Goal: Ask a question

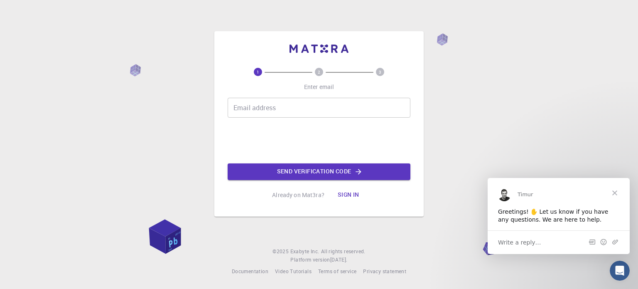
click at [513, 242] on span "Write a reply…" at bounding box center [519, 241] width 43 height 11
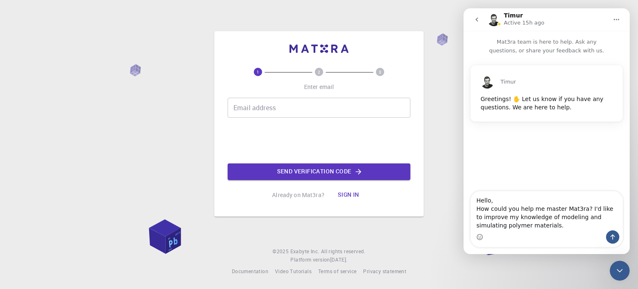
type textarea "Hello, How could you help me master Mat3ra? I'd like to improve my knowledge of…"
click at [622, 267] on icon "Close Intercom Messenger" at bounding box center [620, 270] width 10 height 10
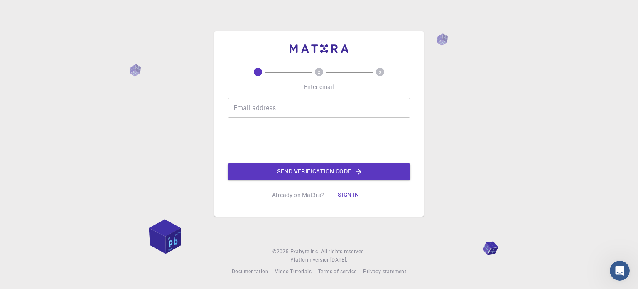
click at [621, 267] on icon "Open Intercom Messenger" at bounding box center [620, 271] width 14 height 14
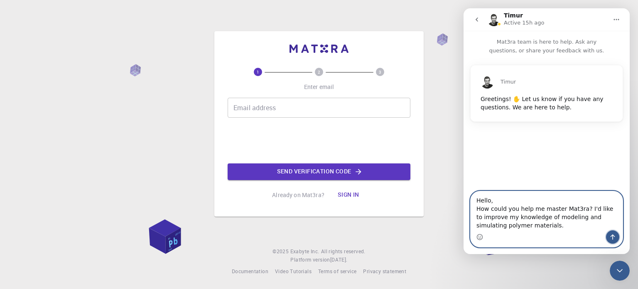
click at [616, 237] on button "Send a message…" at bounding box center [612, 236] width 13 height 13
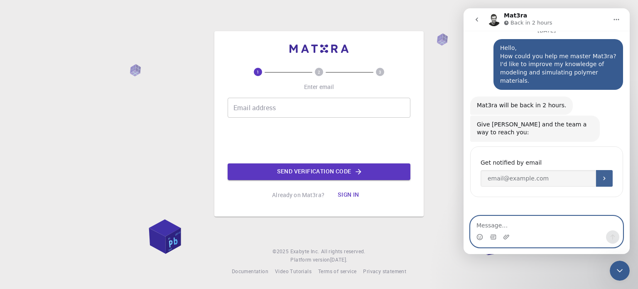
scroll to position [100, 0]
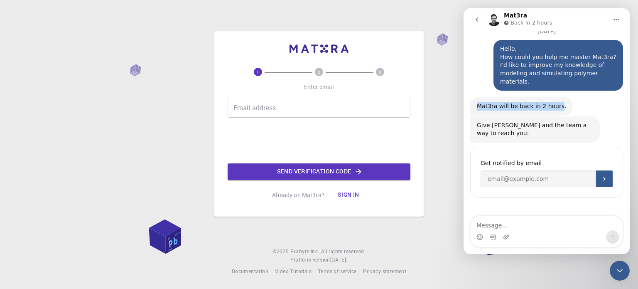
drag, startPoint x: 554, startPoint y: 97, endPoint x: 478, endPoint y: 101, distance: 75.3
click at [478, 102] on div "Mat3ra will be back in 2 hours." at bounding box center [521, 106] width 89 height 8
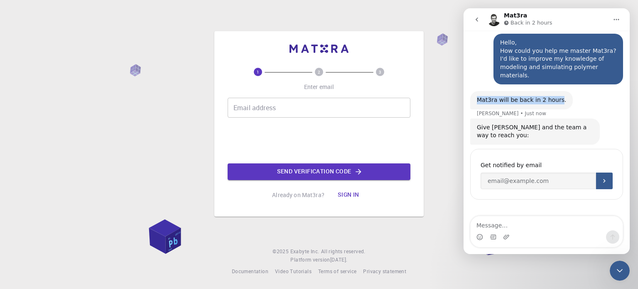
scroll to position [108, 0]
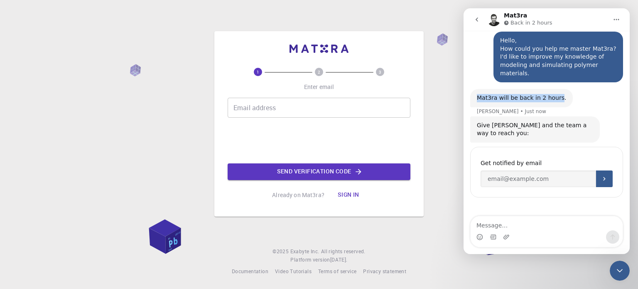
copy div "Mat3ra will be back in 2 hours"
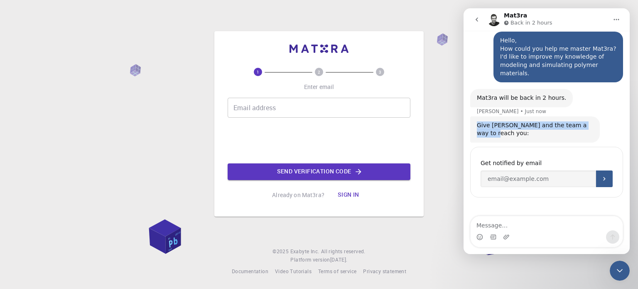
drag, startPoint x: 590, startPoint y: 115, endPoint x: 477, endPoint y: 114, distance: 113.4
click at [477, 121] on div "Give [PERSON_NAME] and the team a way to reach you:" at bounding box center [535, 129] width 116 height 16
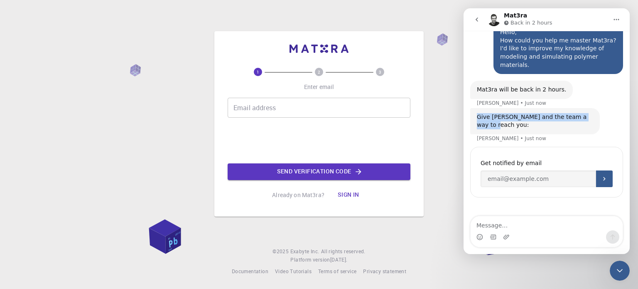
scroll to position [116, 0]
copy div "Give [PERSON_NAME] and the team a way to reach you"
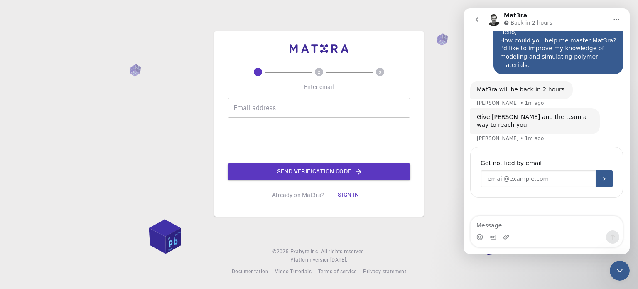
click at [515, 170] on input "Enter your email" at bounding box center [538, 178] width 115 height 17
type input "[EMAIL_ADDRESS][DOMAIN_NAME]"
click at [603, 177] on icon "Submit" at bounding box center [604, 179] width 2 height 4
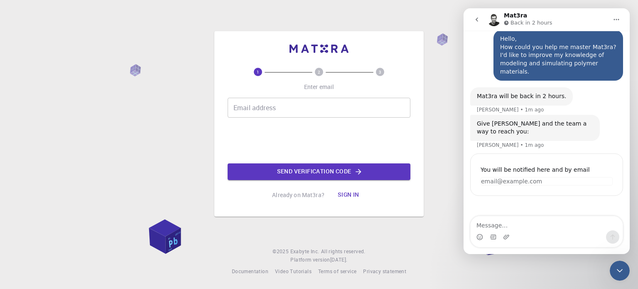
scroll to position [108, 0]
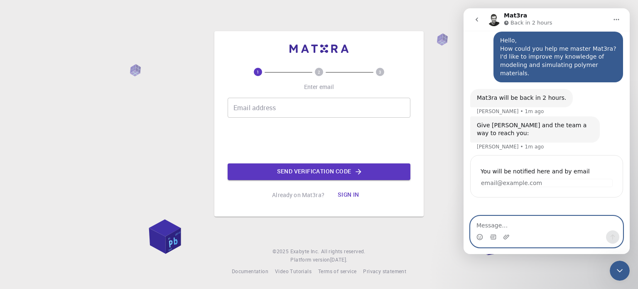
click at [482, 226] on textarea "Message…" at bounding box center [547, 223] width 152 height 14
click at [533, 226] on textarea "[EMAIL_ADDRESS][DOMAIN_NAME]" at bounding box center [547, 223] width 152 height 14
type textarea "[EMAIL_ADDRESS][DOMAIN_NAME]"
click at [615, 235] on icon "Send a message…" at bounding box center [612, 236] width 7 height 7
